Goal: Communication & Community: Connect with others

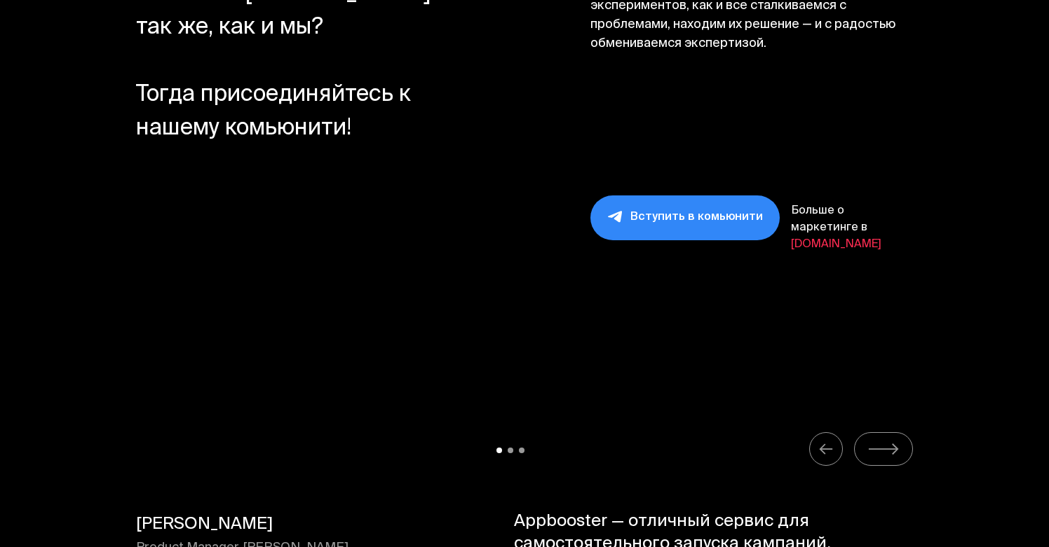
scroll to position [13989, 0]
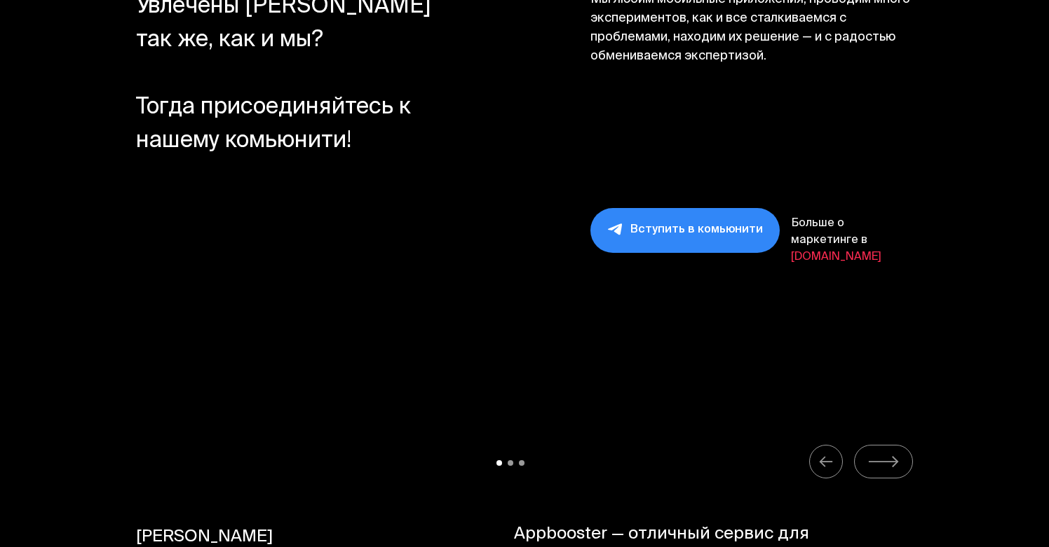
click at [666, 225] on link "Вступить в комьюнити" at bounding box center [684, 230] width 189 height 45
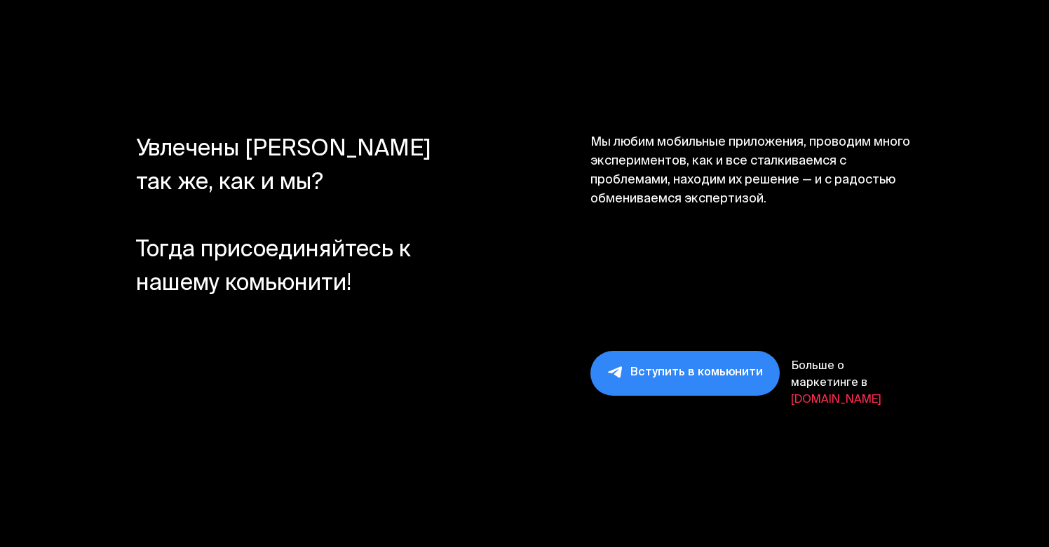
scroll to position [13848, 0]
